Goal: Task Accomplishment & Management: Use online tool/utility

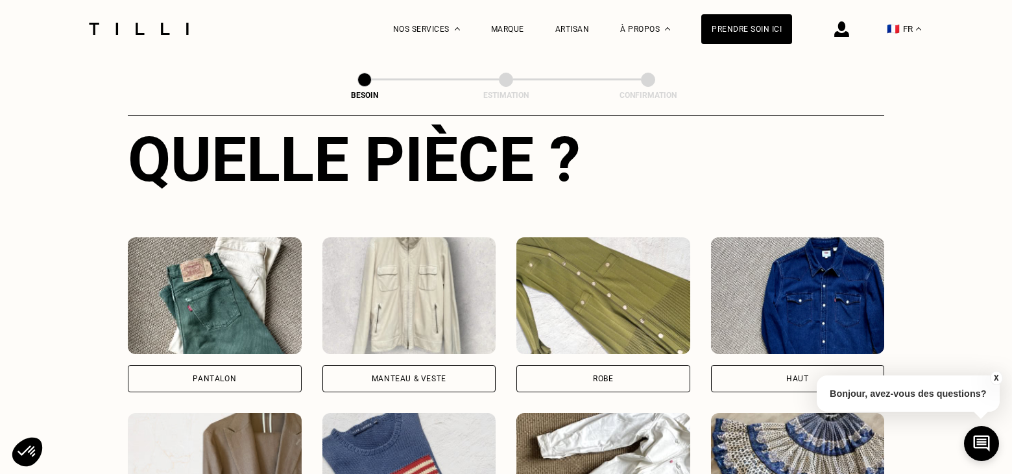
scroll to position [580, 0]
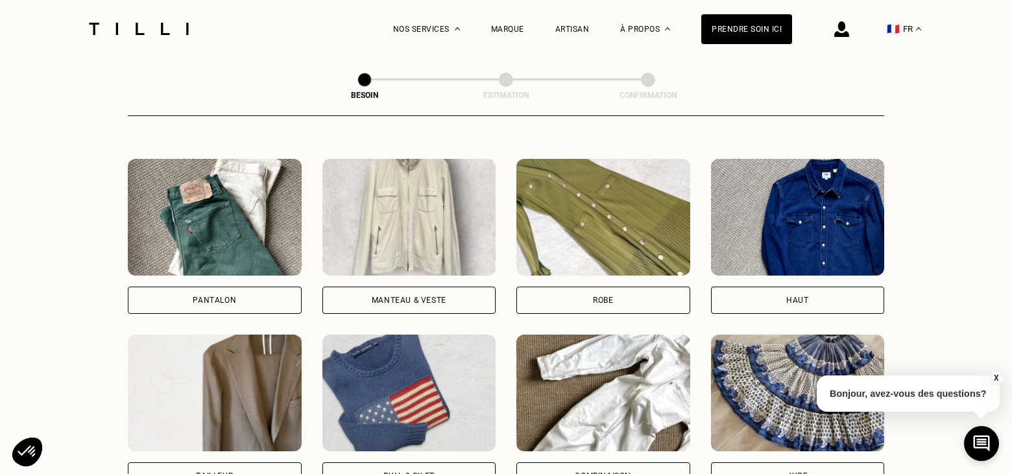
click at [191, 287] on div "Pantalon" at bounding box center [215, 300] width 174 height 27
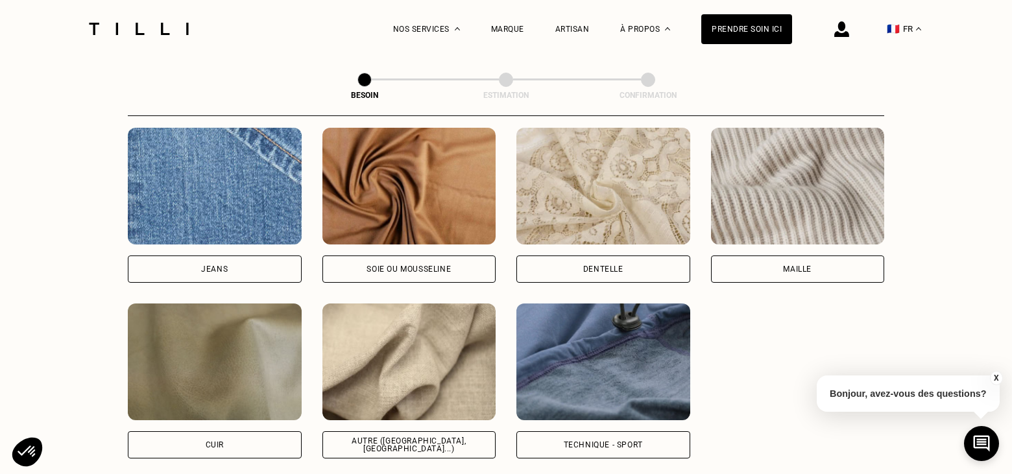
scroll to position [1416, 0]
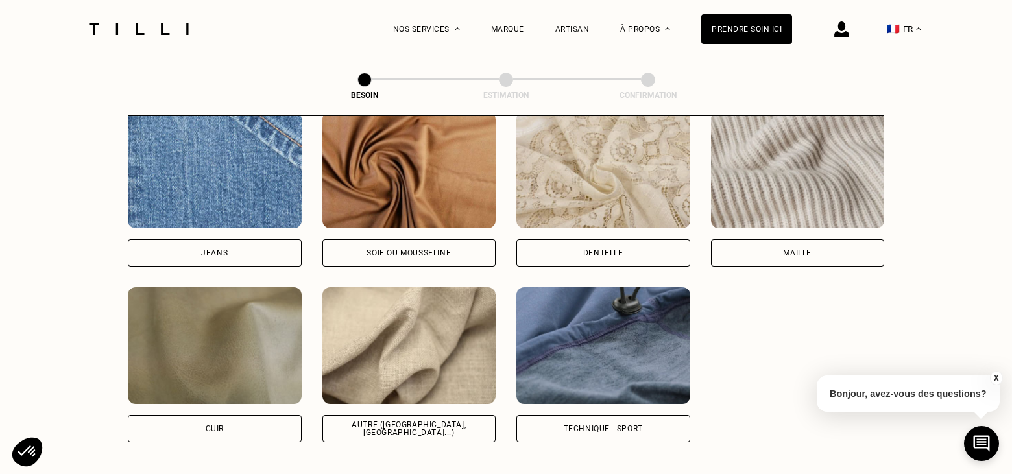
click at [390, 415] on div "Autre ([GEOGRAPHIC_DATA], [GEOGRAPHIC_DATA]...)" at bounding box center [409, 428] width 174 height 27
select select "FR"
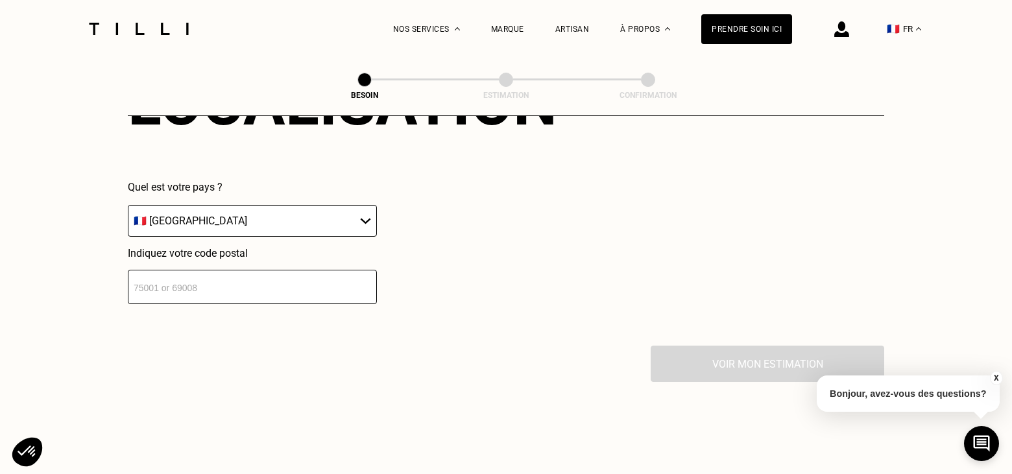
scroll to position [1822, 0]
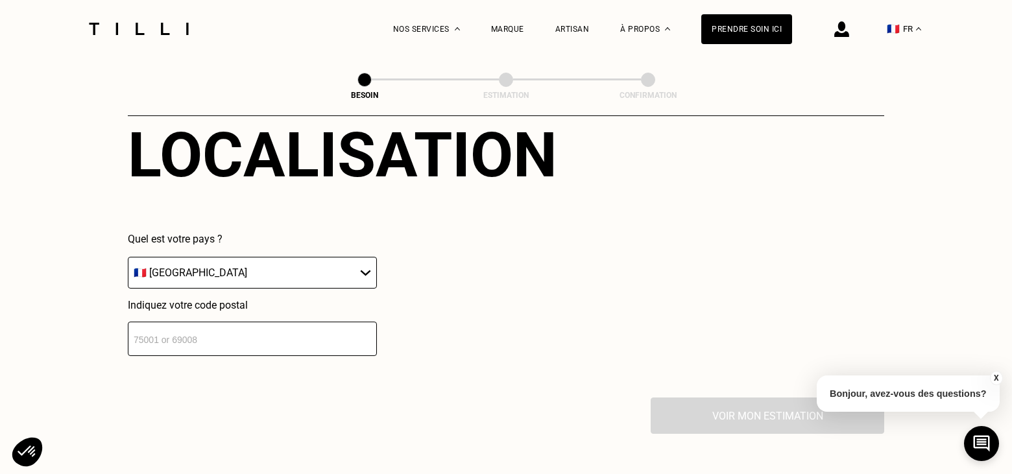
click at [136, 330] on input "number" at bounding box center [252, 339] width 249 height 34
type input "83600"
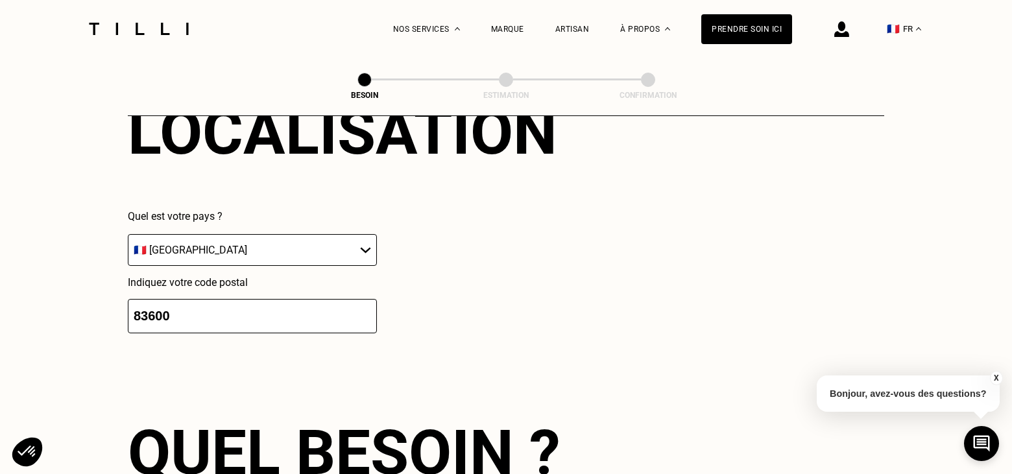
scroll to position [2067, 0]
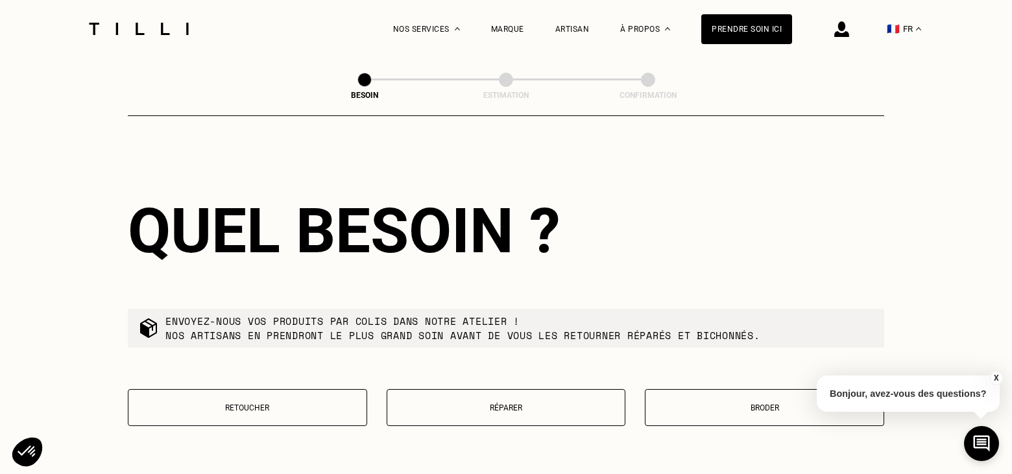
click at [247, 404] on p "Retoucher" at bounding box center [247, 408] width 225 height 9
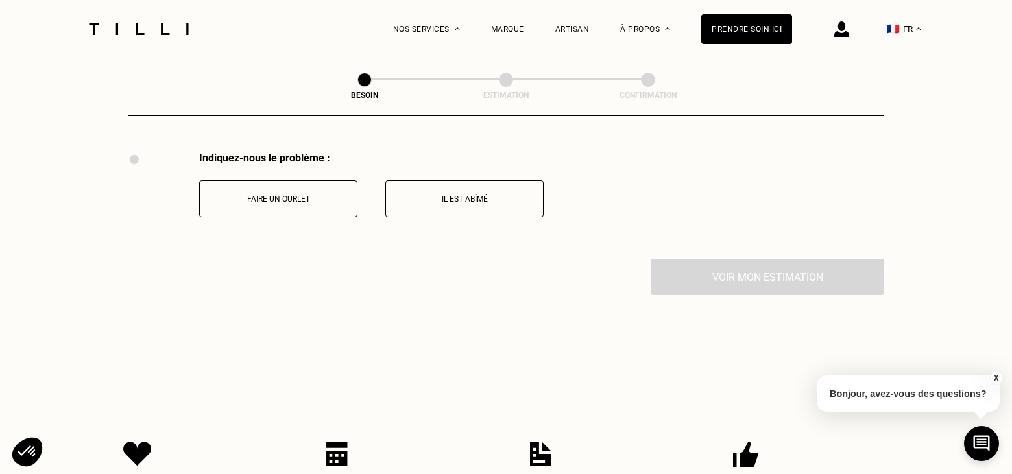
scroll to position [2400, 0]
click at [280, 200] on button "Faire un ourlet" at bounding box center [278, 198] width 158 height 37
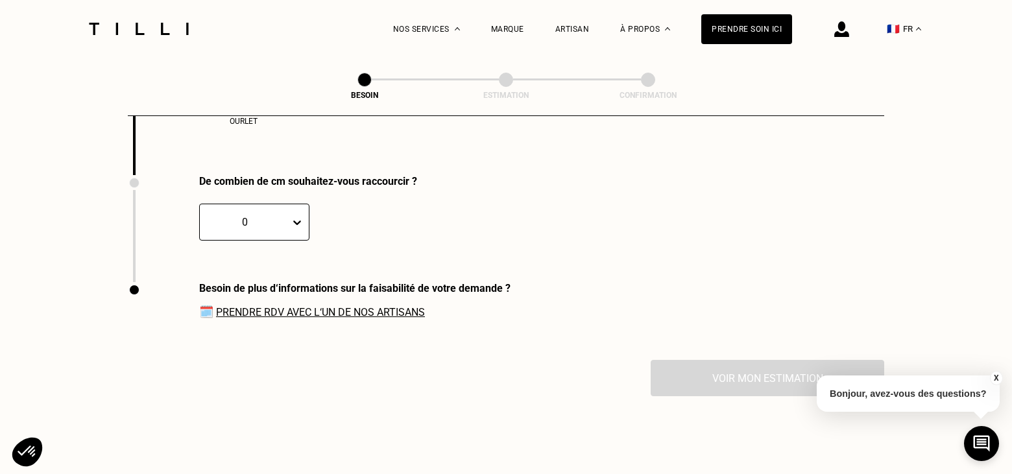
scroll to position [2585, 0]
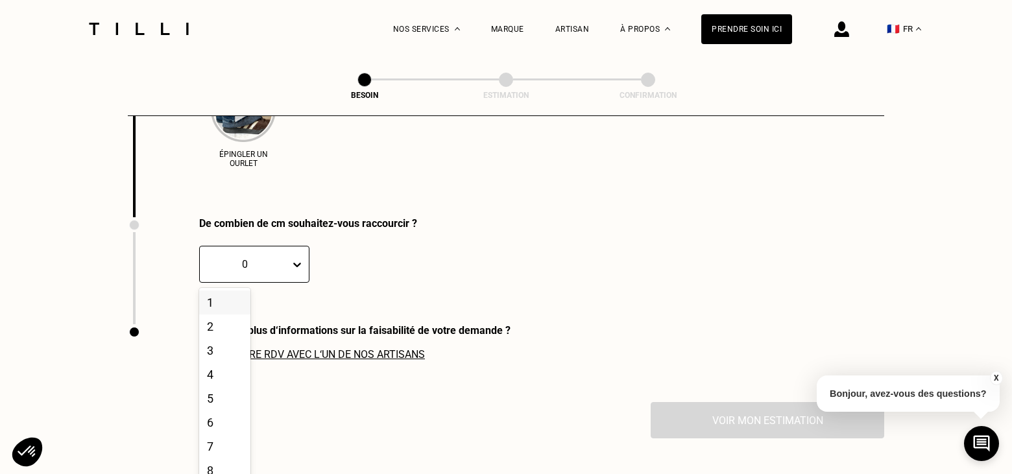
click at [296, 283] on div "De combien de cm souhaitez-vous raccourcir ? 20 results available. Use Up and D…" at bounding box center [272, 270] width 289 height 107
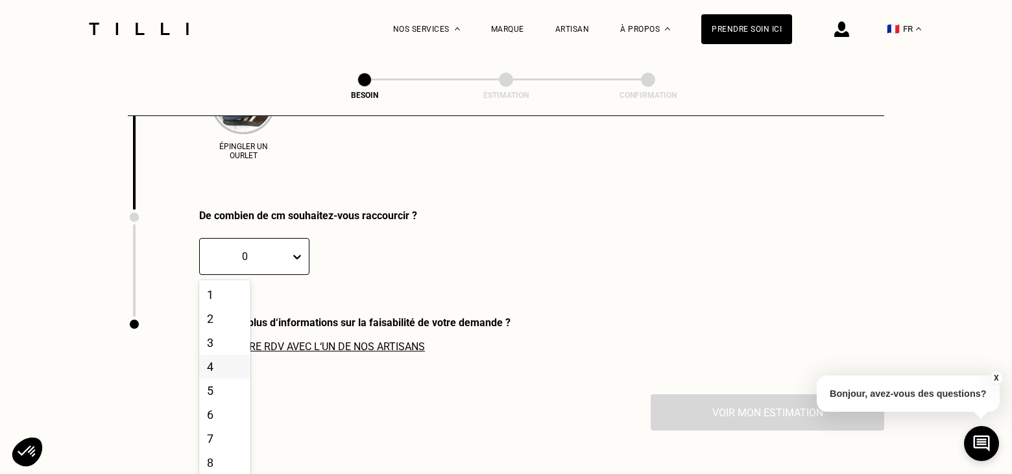
click at [224, 370] on div "4" at bounding box center [224, 367] width 51 height 24
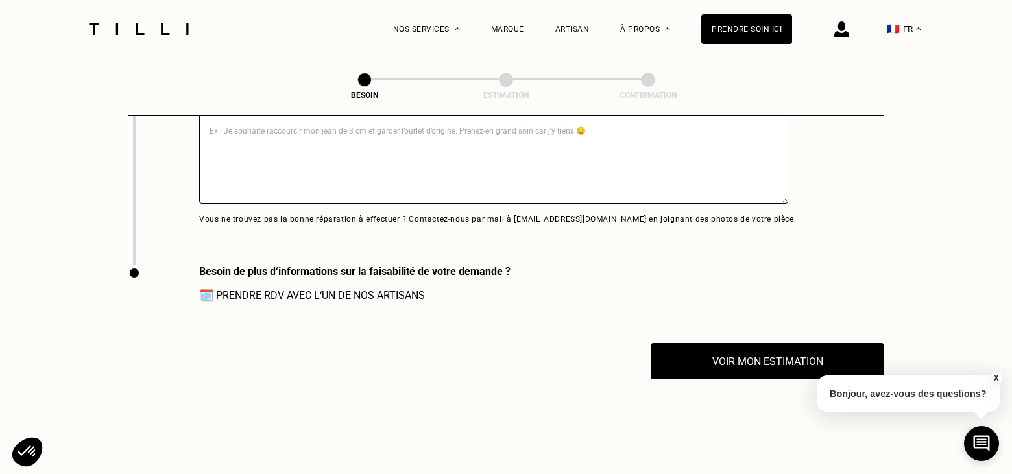
scroll to position [2851, 0]
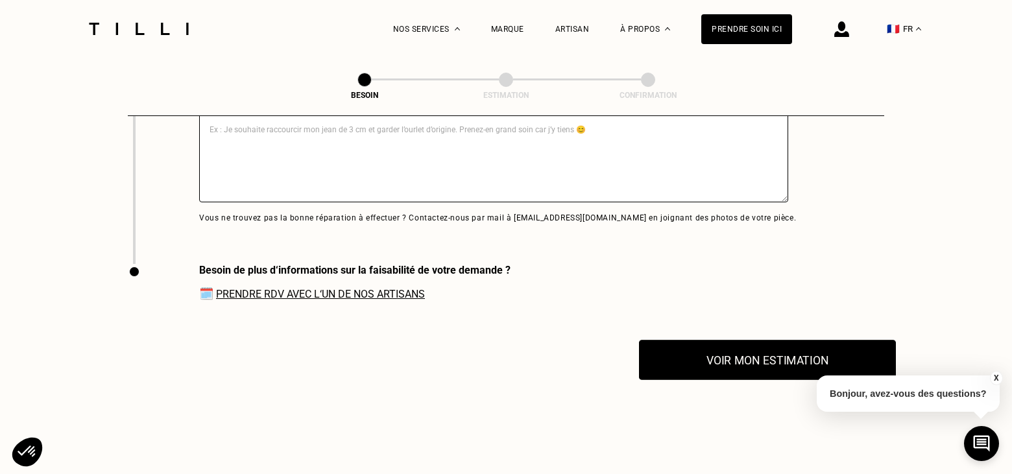
click at [744, 354] on button "Voir mon estimation" at bounding box center [767, 360] width 257 height 40
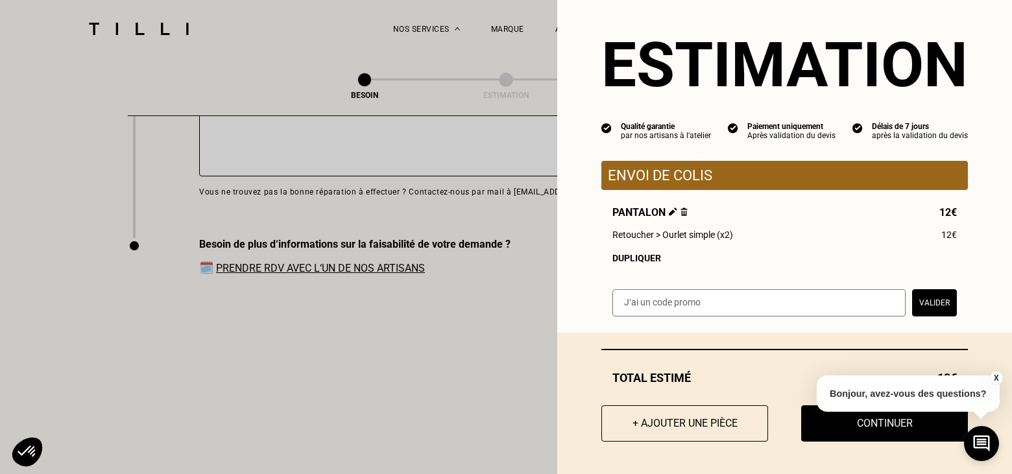
scroll to position [18, 0]
